Goal: Information Seeking & Learning: Learn about a topic

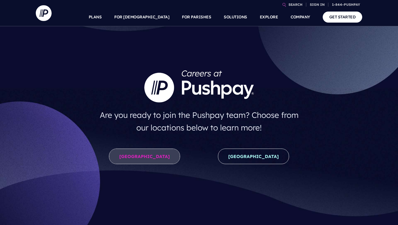
click at [158, 156] on link "United States" at bounding box center [144, 157] width 71 height 16
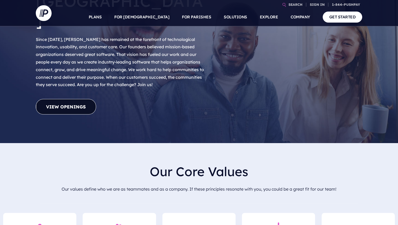
click at [85, 99] on link "View Openings" at bounding box center [66, 107] width 60 height 16
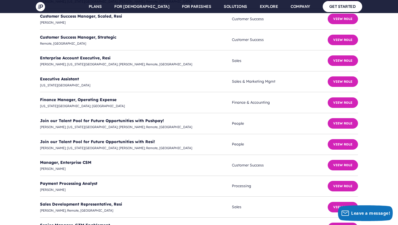
scroll to position [1414, 0]
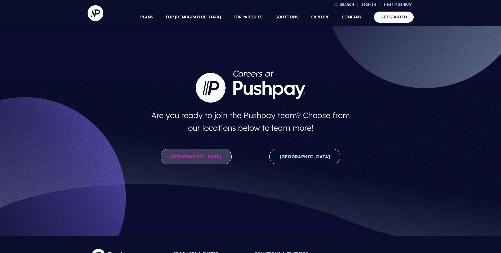
click at [217, 156] on link "[GEOGRAPHIC_DATA]" at bounding box center [196, 157] width 71 height 16
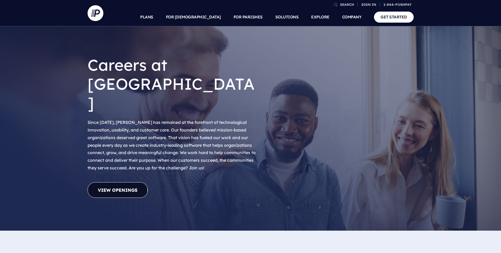
click at [135, 182] on link "View Openings" at bounding box center [118, 190] width 60 height 16
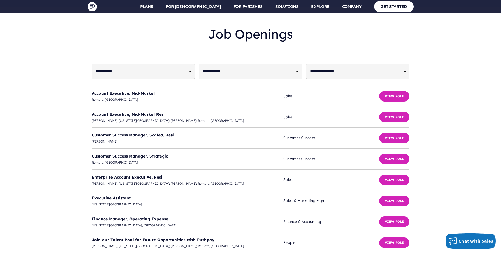
scroll to position [1293, 0]
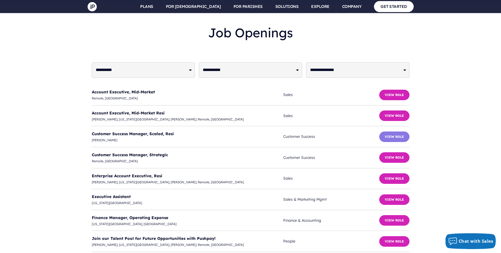
click at [394, 131] on button "View Role" at bounding box center [394, 136] width 30 height 11
click at [383, 152] on button "View Role" at bounding box center [394, 157] width 30 height 11
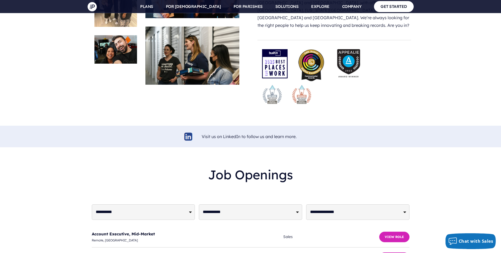
scroll to position [1237, 0]
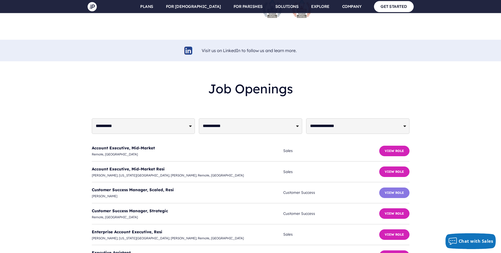
click at [386, 188] on button "View Role" at bounding box center [394, 193] width 30 height 11
